Goal: Find specific page/section: Find specific page/section

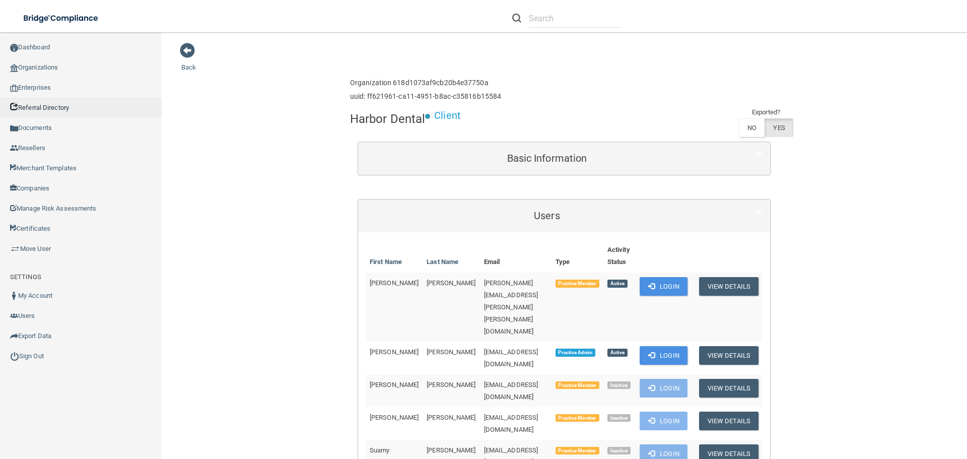
scroll to position [654, 0]
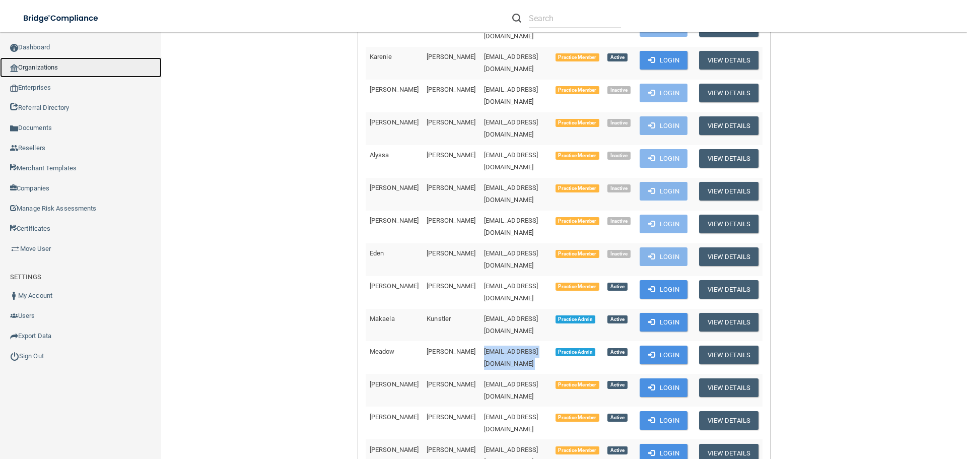
click at [52, 70] on link "Organizations" at bounding box center [81, 67] width 162 height 20
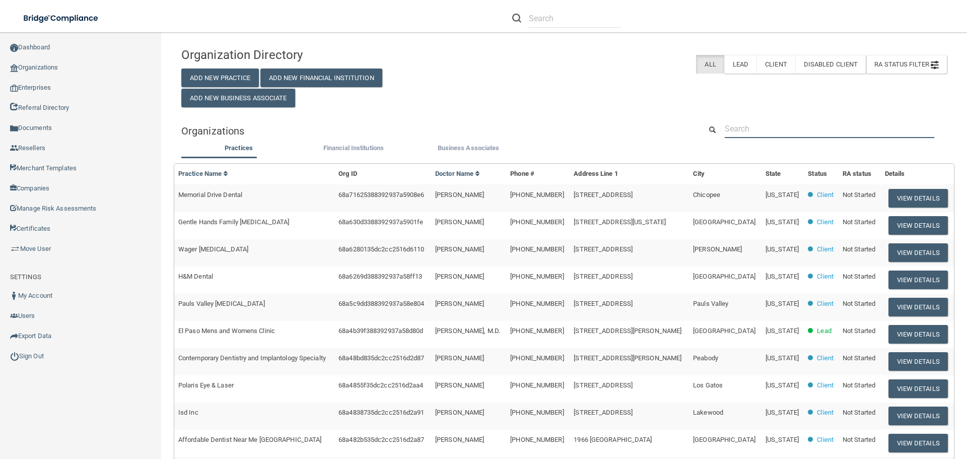
click at [757, 130] on input "text" at bounding box center [828, 128] width 209 height 19
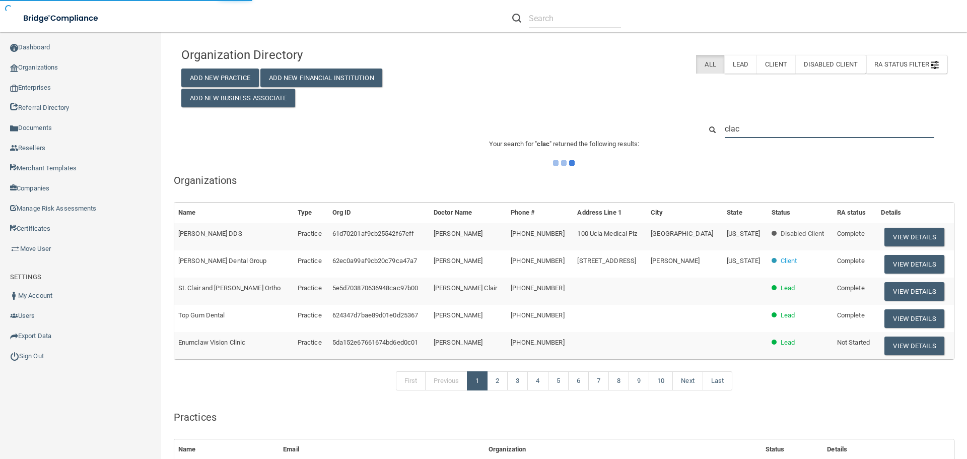
type input "clacy"
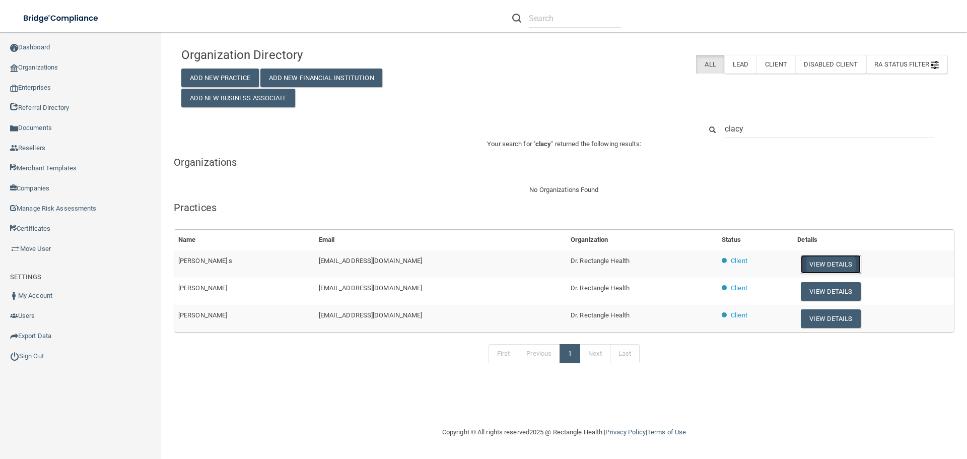
click at [826, 256] on button "View Details" at bounding box center [829, 264] width 59 height 19
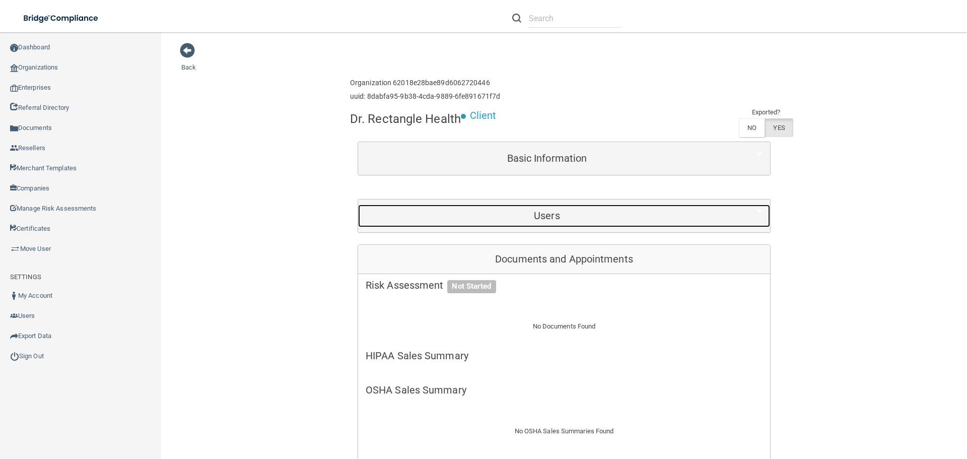
click at [546, 224] on div "Users" at bounding box center [547, 215] width 378 height 23
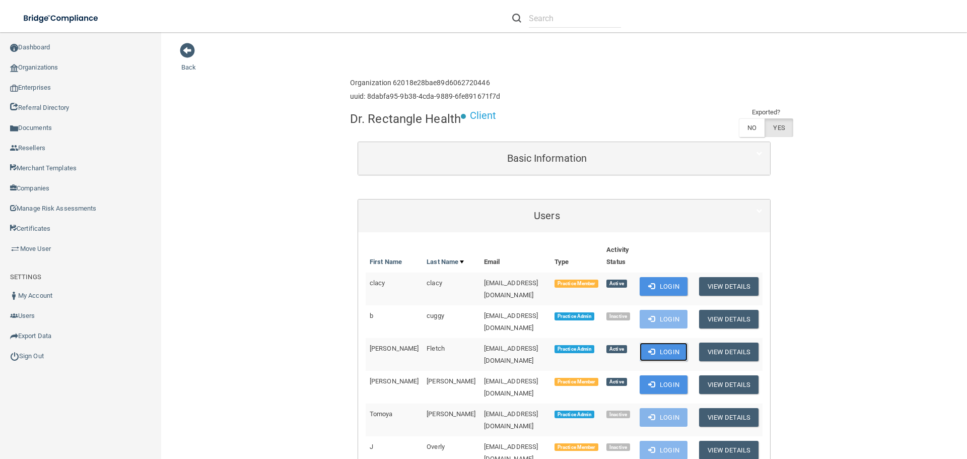
click at [659, 342] on button "Login" at bounding box center [663, 351] width 48 height 19
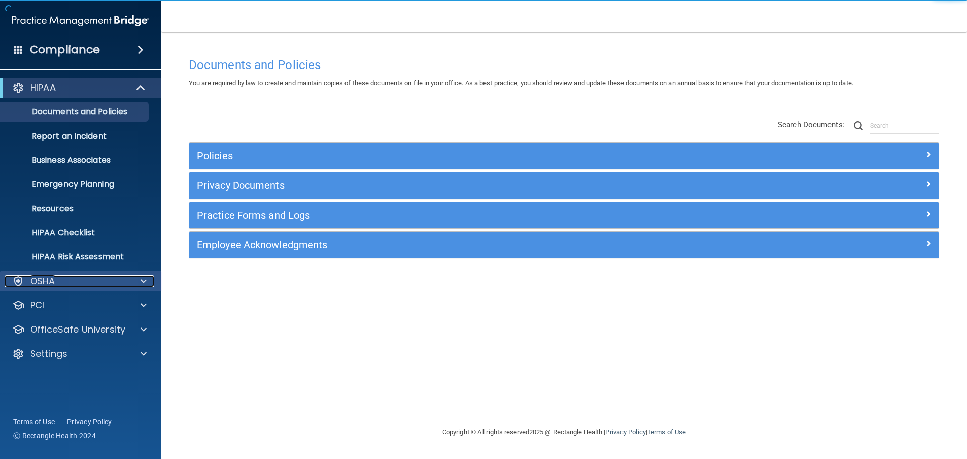
click at [148, 276] on div at bounding box center [141, 281] width 25 height 12
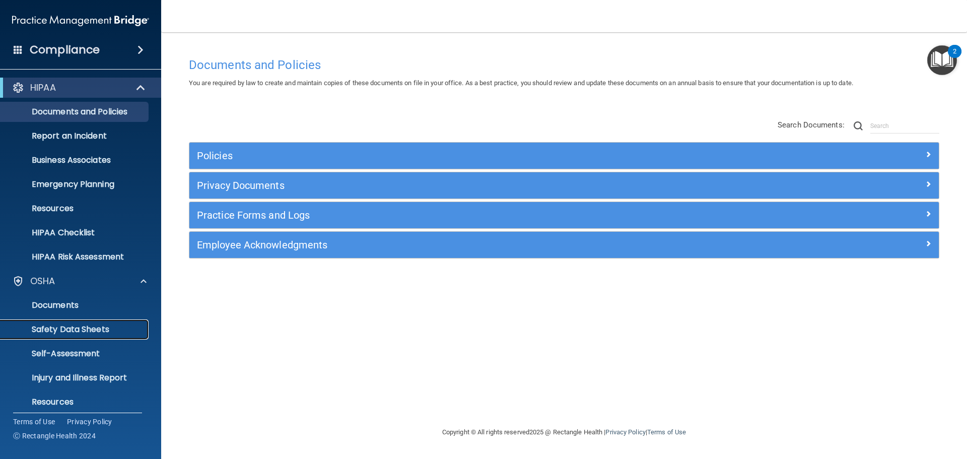
click at [113, 326] on p "Safety Data Sheets" at bounding box center [75, 329] width 137 height 10
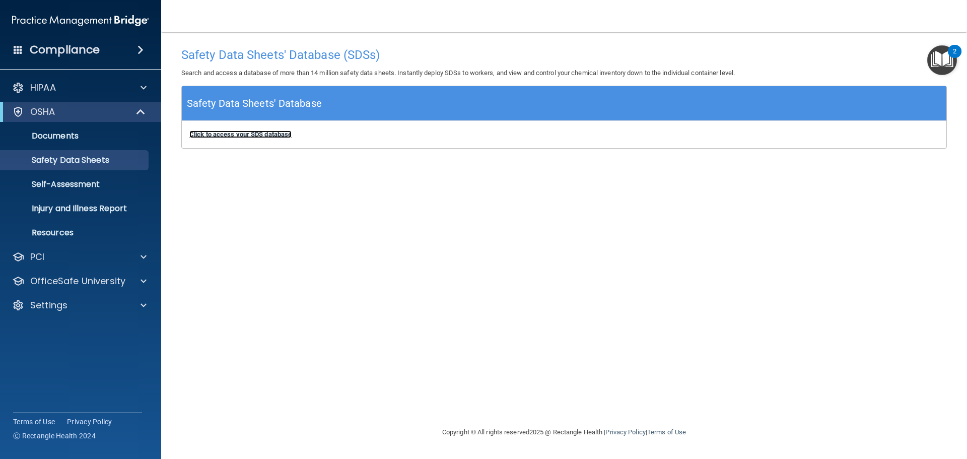
click at [268, 137] on b "Click to access your SDS database" at bounding box center [240, 134] width 102 height 8
